Goal: Check status: Check status

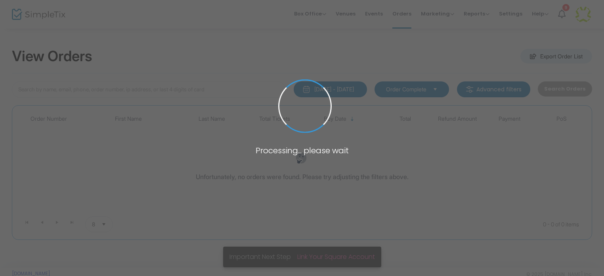
type input "azo"
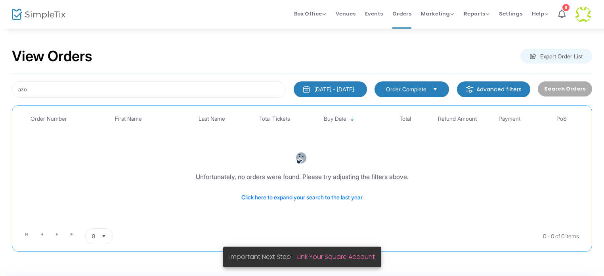
click at [347, 88] on div "[DATE] - [DATE]" at bounding box center [335, 89] width 40 height 8
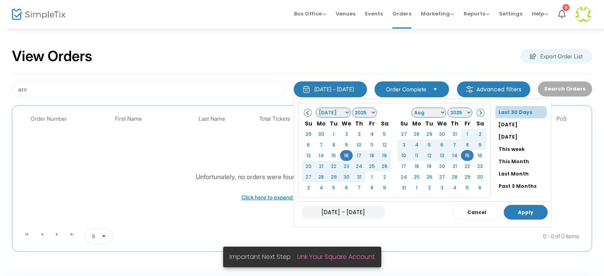
click at [502, 112] on li "Last 30 Days" at bounding box center [522, 112] width 52 height 12
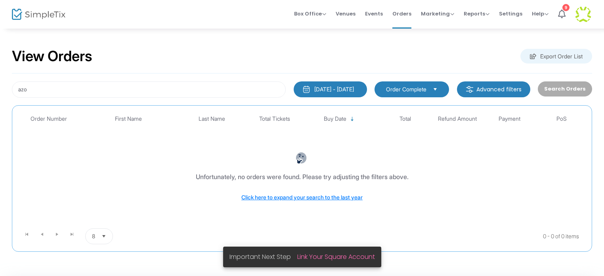
click at [558, 84] on div "Search Orders" at bounding box center [565, 89] width 62 height 16
click at [323, 86] on div "[DATE] - [DATE]" at bounding box center [335, 89] width 40 height 8
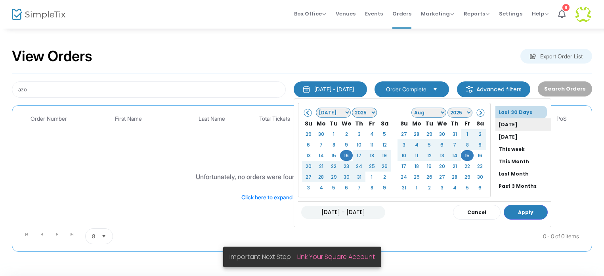
click at [496, 122] on li "[DATE]" at bounding box center [524, 124] width 56 height 12
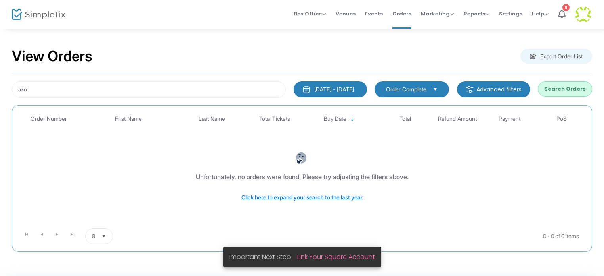
click at [566, 87] on button "Search Orders" at bounding box center [565, 88] width 54 height 15
click at [438, 87] on span "Select" at bounding box center [435, 88] width 13 height 13
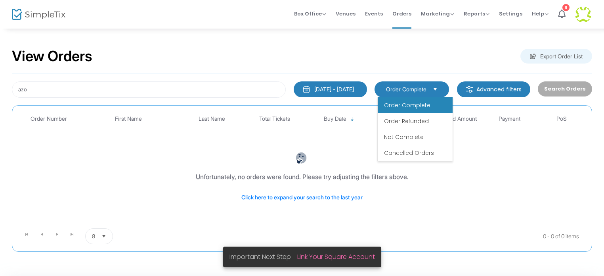
click at [419, 102] on span "Order Complete" at bounding box center [407, 105] width 46 height 8
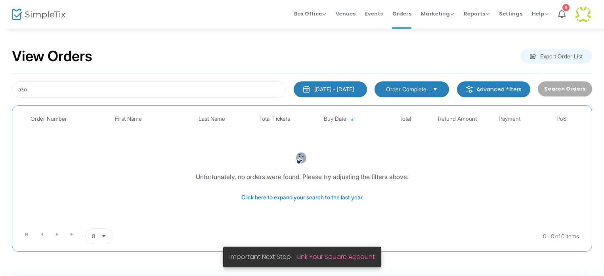
click at [40, 16] on img at bounding box center [39, 15] width 54 height 12
